Goal: Transaction & Acquisition: Purchase product/service

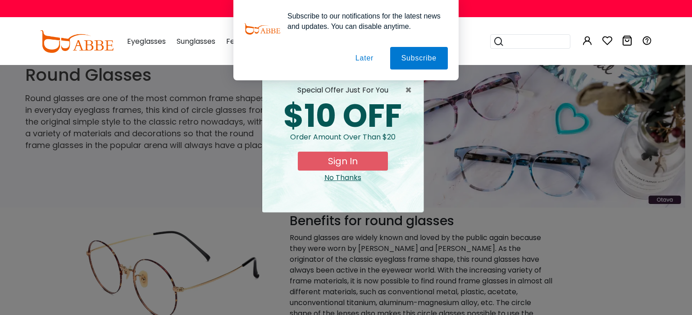
click at [367, 57] on button "Later" at bounding box center [364, 58] width 41 height 23
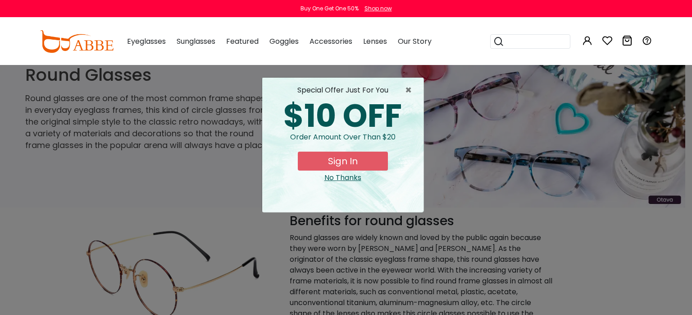
click at [404, 89] on div "special offer just for you" at bounding box center [343, 90] width 147 height 11
click at [409, 89] on span "×" at bounding box center [410, 90] width 11 height 11
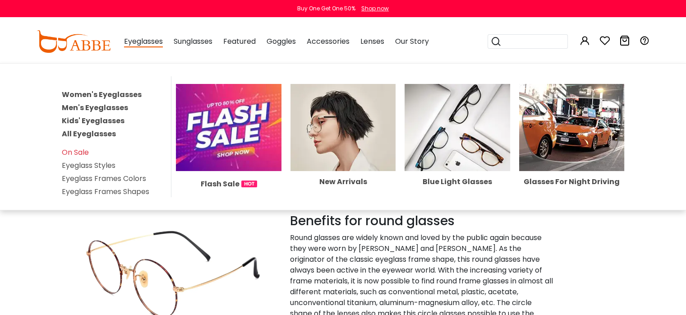
click at [115, 95] on link "Women's Eyeglasses" at bounding box center [102, 94] width 80 height 10
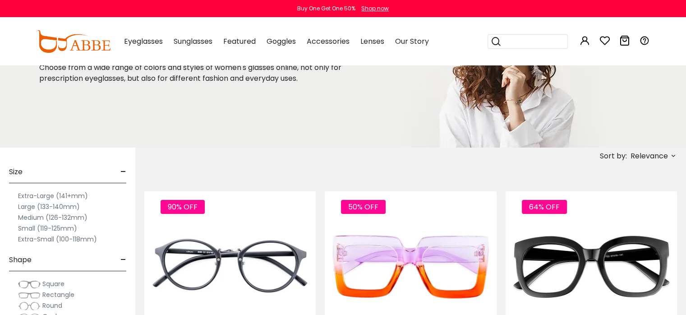
scroll to position [94, 0]
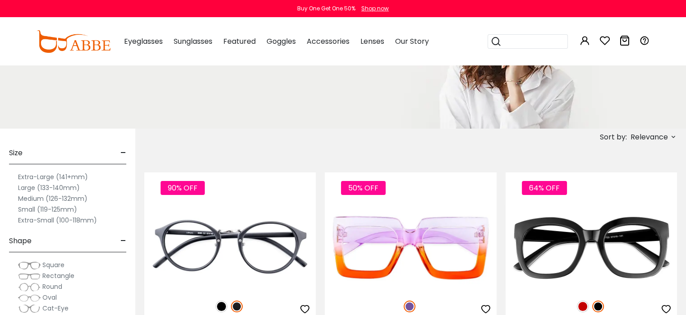
click at [29, 208] on label "Small (119-125mm)" at bounding box center [47, 209] width 59 height 11
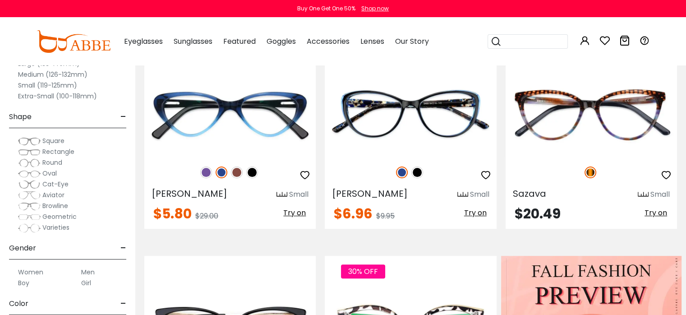
scroll to position [234, 0]
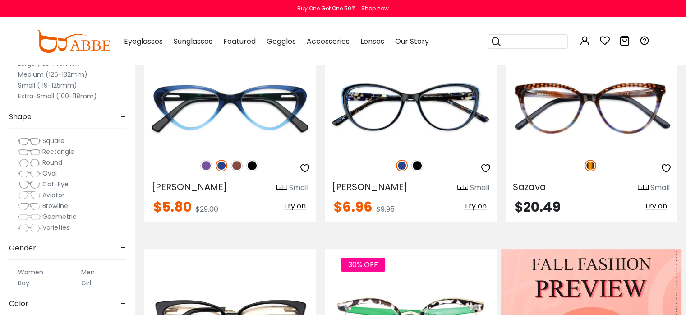
click at [50, 160] on span "Round" at bounding box center [52, 162] width 20 height 9
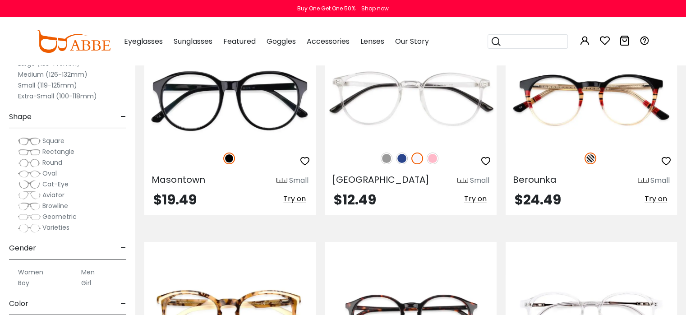
scroll to position [251, 0]
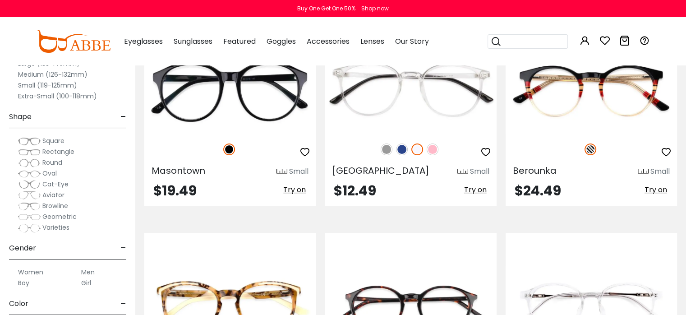
click at [85, 282] on label "Girl" at bounding box center [86, 282] width 10 height 11
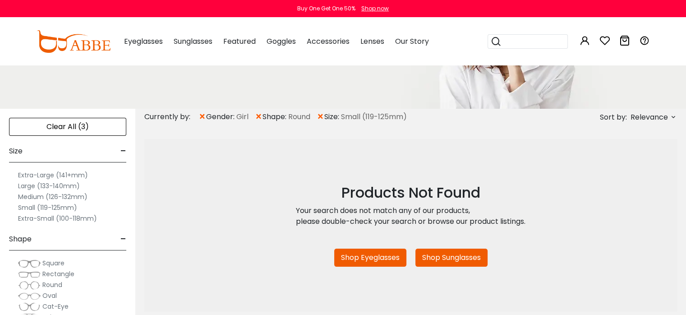
scroll to position [156, 0]
